Goal: Task Accomplishment & Management: Use online tool/utility

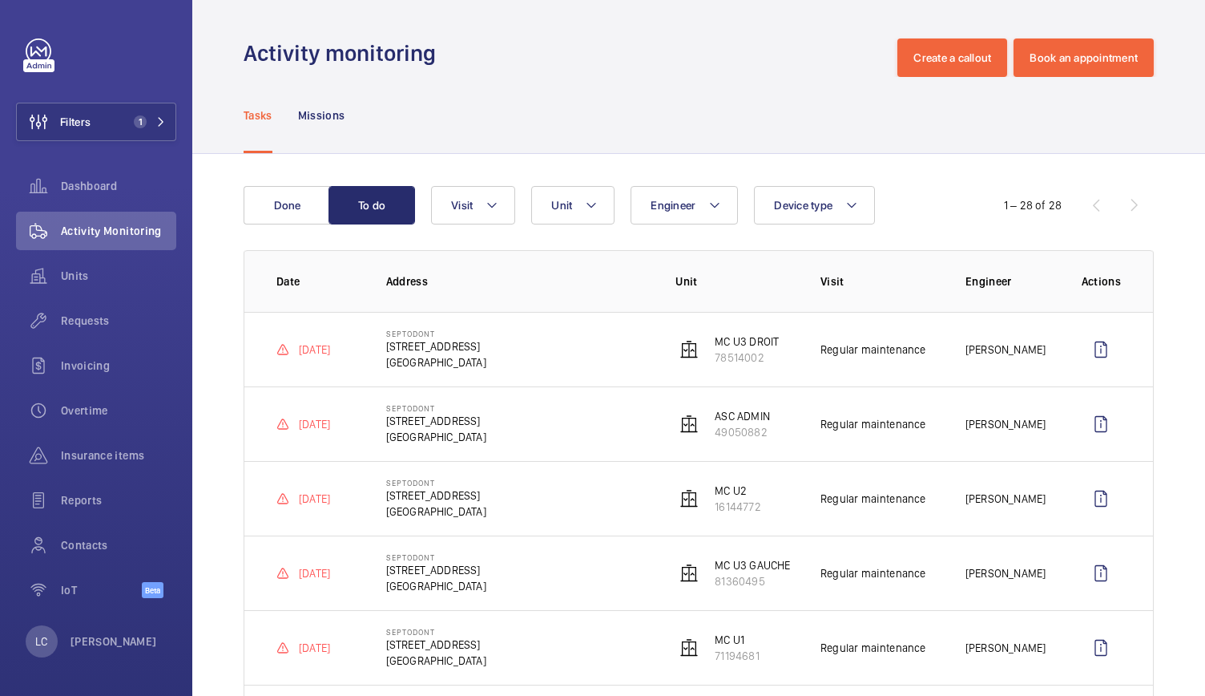
scroll to position [132, 0]
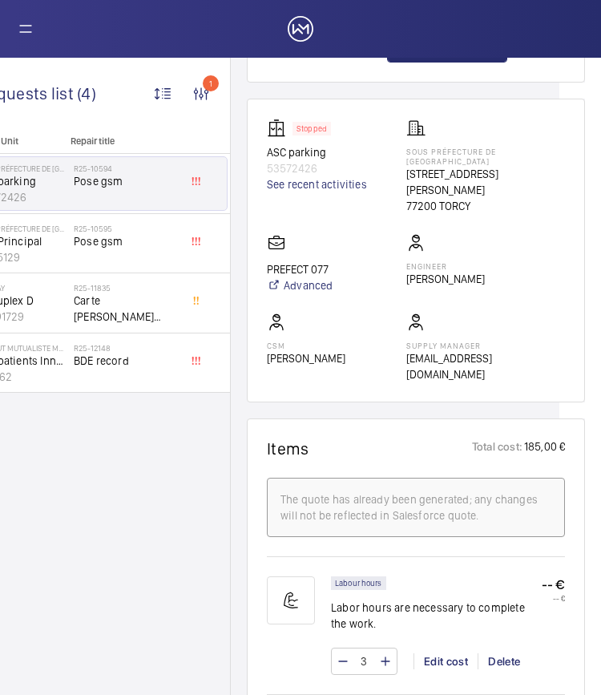
scroll to position [987, 0]
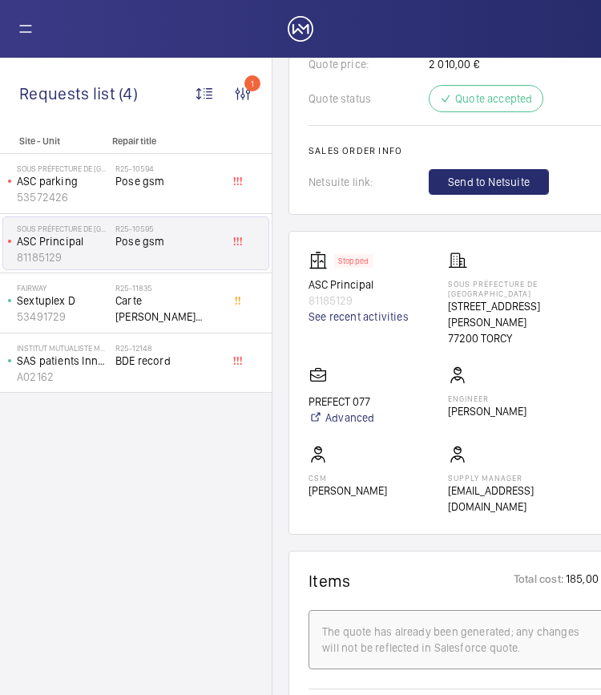
scroll to position [854, 0]
